Goal: Task Accomplishment & Management: Use online tool/utility

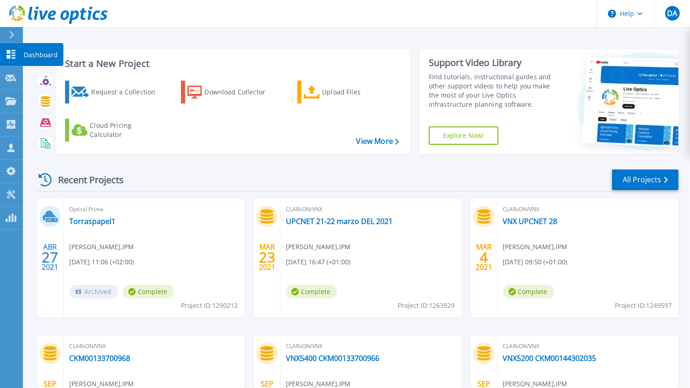
click at [16, 52] on icon at bounding box center [10, 54] width 11 height 9
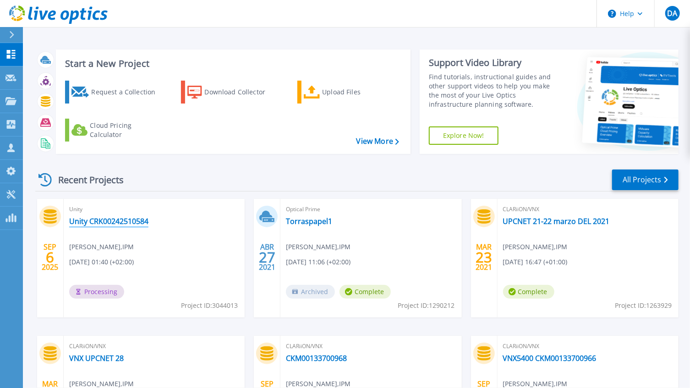
click at [86, 219] on link "Unity CRK00242510584" at bounding box center [108, 221] width 79 height 9
click at [341, 88] on div "Upload Files" at bounding box center [358, 92] width 73 height 18
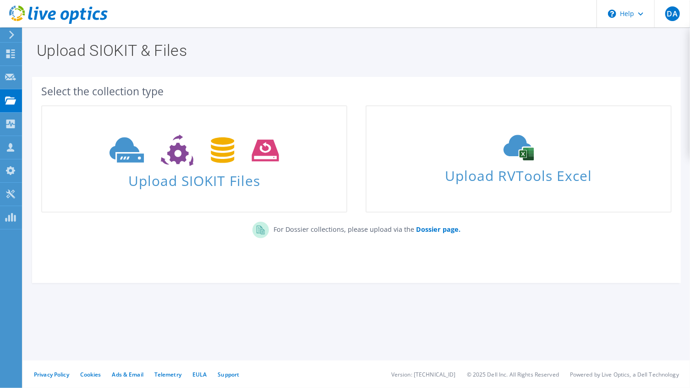
click at [298, 320] on section "Upload SIOKIT & Files Select the collection type Upload SIOKIT Files" at bounding box center [356, 182] width 667 height 310
